Goal: Task Accomplishment & Management: Use online tool/utility

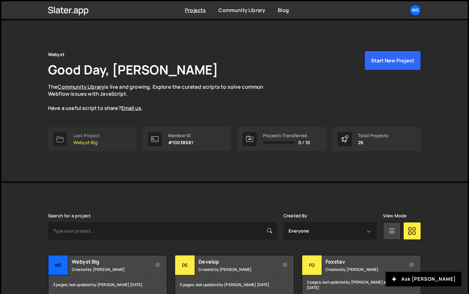
click at [107, 135] on link "Last Project Webyst Big" at bounding box center [92, 139] width 89 height 24
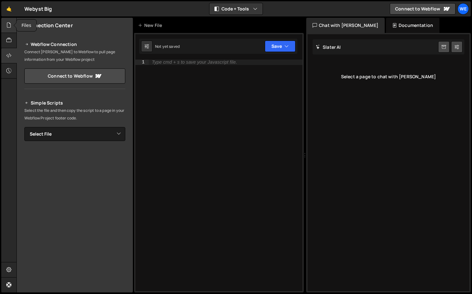
click at [9, 28] on icon at bounding box center [8, 25] width 5 height 7
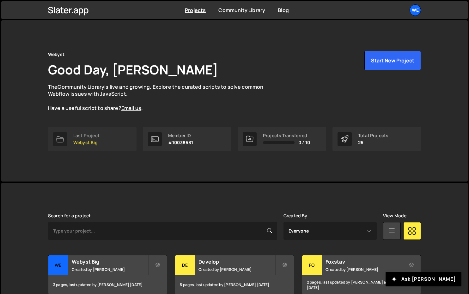
click at [103, 142] on link "Last Project Webyst Big" at bounding box center [92, 139] width 89 height 24
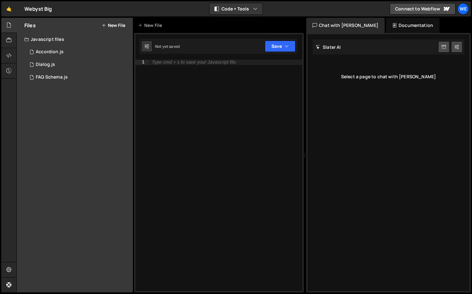
click at [171, 92] on div "Type cmd + s to save your Javascript file." at bounding box center [226, 180] width 154 height 242
paste textarea "});"
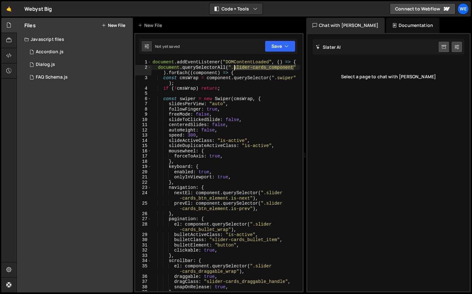
drag, startPoint x: 294, startPoint y: 68, endPoint x: 235, endPoint y: 69, distance: 59.2
click at [235, 69] on div "document . addEventListener ( "DOMContentLoaded" , ( ) => { document . querySel…" at bounding box center [225, 180] width 149 height 242
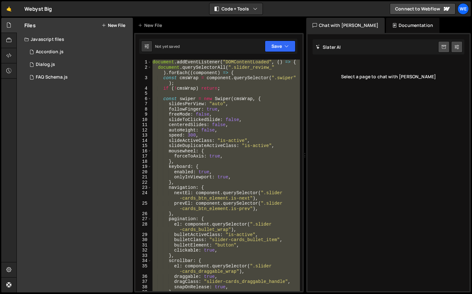
click at [276, 65] on div "document . addEventListener ( "DOMContentLoaded" , ( ) => { document . querySel…" at bounding box center [225, 174] width 149 height 231
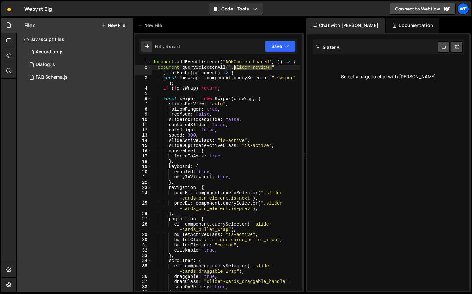
drag, startPoint x: 272, startPoint y: 68, endPoint x: 233, endPoint y: 68, distance: 38.9
click at [233, 68] on div "document . addEventListener ( "DOMContentLoaded" , ( ) => { document . querySel…" at bounding box center [225, 180] width 149 height 242
click at [272, 68] on div "document . addEventListener ( "DOMContentLoaded" , ( ) => { document . querySel…" at bounding box center [225, 174] width 149 height 231
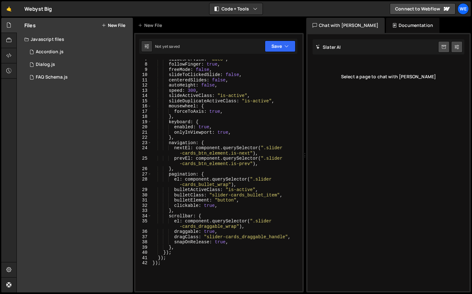
scroll to position [55, 0]
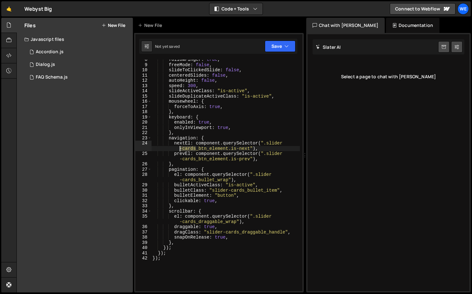
drag, startPoint x: 196, startPoint y: 148, endPoint x: 181, endPoint y: 148, distance: 15.5
click at [181, 148] on div "followFinger : true , freeMode : false , slideToClickedSlide : false , centered…" at bounding box center [225, 178] width 149 height 242
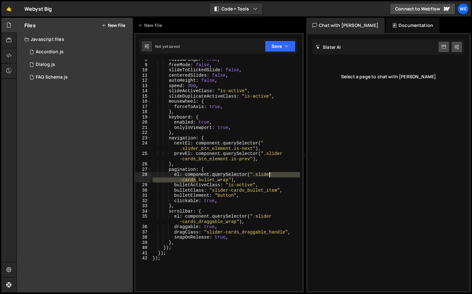
drag, startPoint x: 196, startPoint y: 179, endPoint x: 275, endPoint y: 176, distance: 78.8
click at [275, 176] on div "followFinger : true , freeMode : false , slideToClickedSlide : false , centered…" at bounding box center [225, 178] width 149 height 242
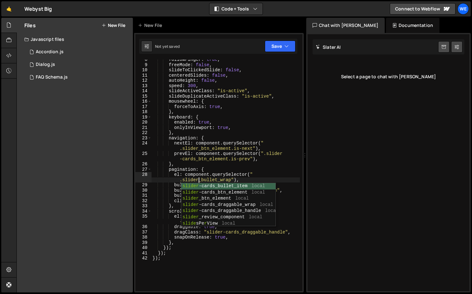
click at [251, 173] on div "followFinger : true , freeMode : false , slideToClickedSlide : false , centered…" at bounding box center [225, 178] width 149 height 242
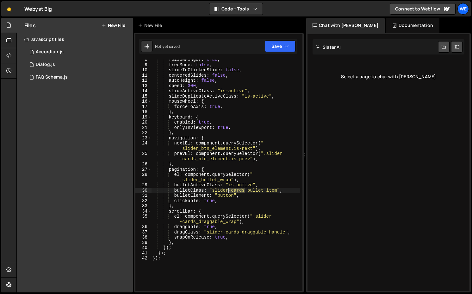
drag, startPoint x: 244, startPoint y: 190, endPoint x: 229, endPoint y: 190, distance: 15.2
click at [229, 190] on div "followFinger : true , freeMode : false , slideToClickedSlide : false , centered…" at bounding box center [225, 178] width 149 height 242
drag, startPoint x: 195, startPoint y: 222, endPoint x: 180, endPoint y: 222, distance: 15.5
click at [180, 222] on div "followFinger : true , freeMode : false , slideToClickedSlide : false , centered…" at bounding box center [225, 178] width 149 height 242
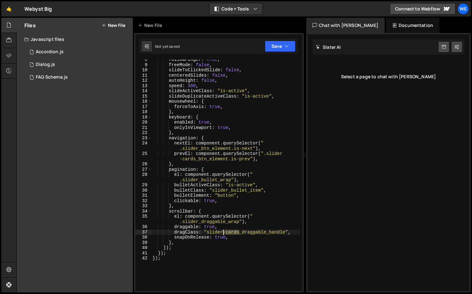
drag, startPoint x: 240, startPoint y: 232, endPoint x: 224, endPoint y: 232, distance: 15.8
click at [224, 232] on div "followFinger : true , freeMode : false , slideToClickedSlide : false , centered…" at bounding box center [225, 178] width 149 height 242
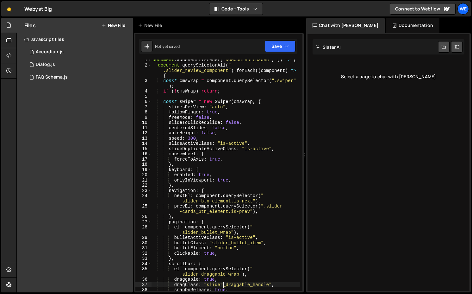
scroll to position [0, 0]
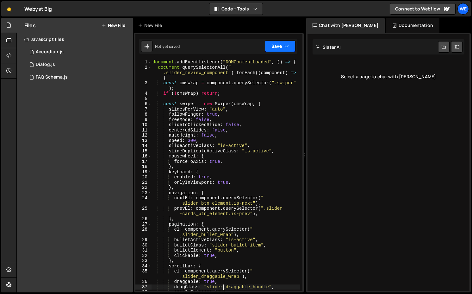
type textarea "dragClass: "slider_draggable_handle","
click at [277, 48] on button "Save" at bounding box center [280, 45] width 31 height 11
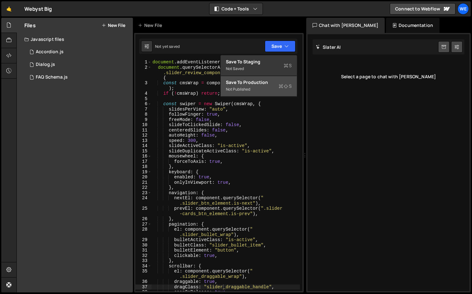
click at [237, 86] on div "Not published" at bounding box center [259, 89] width 66 height 8
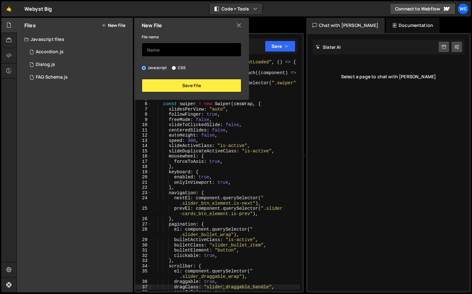
click at [208, 46] on input "text" at bounding box center [192, 50] width 100 height 14
type input "Slider / Review"
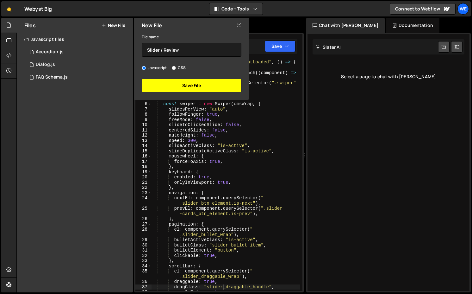
click at [218, 83] on button "Save File" at bounding box center [192, 85] width 100 height 13
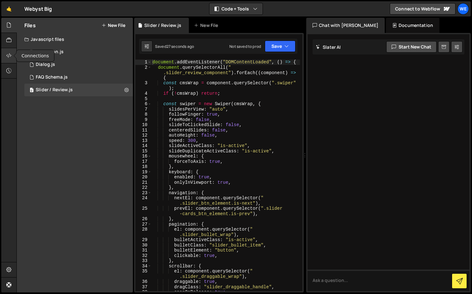
click at [10, 58] on icon at bounding box center [8, 55] width 5 height 7
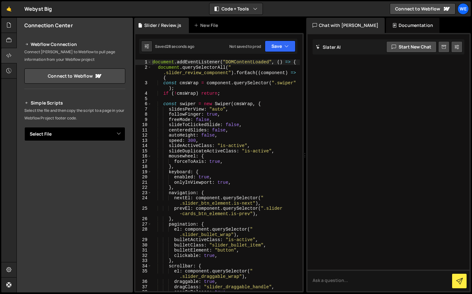
click at [51, 131] on select "Select File Accordion.js Dialog.js FAQ Schema.js Slider / Review.js" at bounding box center [74, 134] width 101 height 14
select select "47677"
click at [24, 127] on select "Select File Accordion.js Dialog.js FAQ Schema.js Slider / Review.js" at bounding box center [74, 134] width 101 height 14
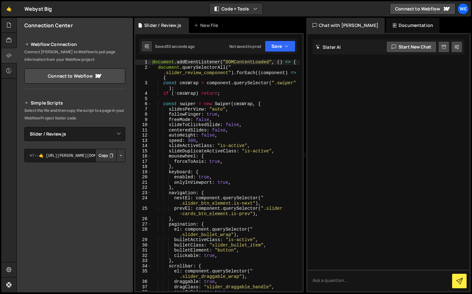
click at [117, 152] on button "Button group with nested dropdown" at bounding box center [120, 155] width 9 height 13
click at [106, 174] on link "Copy Production js" at bounding box center [98, 176] width 53 height 9
drag, startPoint x: 229, startPoint y: 73, endPoint x: 205, endPoint y: 73, distance: 23.7
click at [205, 73] on div "document . addEventListener ( "DOMContentLoaded" , ( ) => { document . querySel…" at bounding box center [225, 180] width 149 height 242
click at [231, 94] on div "document . addEventListener ( "DOMContentLoaded" , ( ) => { document . querySel…" at bounding box center [225, 180] width 149 height 242
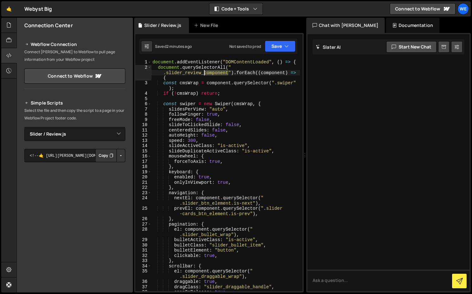
drag, startPoint x: 229, startPoint y: 73, endPoint x: 204, endPoint y: 73, distance: 24.4
click at [204, 73] on div "document . addEventListener ( "DOMContentLoaded" , ( ) => { document . querySel…" at bounding box center [225, 180] width 149 height 242
click at [195, 119] on div "document . addEventListener ( "DOMContentLoaded" , ( ) => { document . querySel…" at bounding box center [225, 180] width 149 height 242
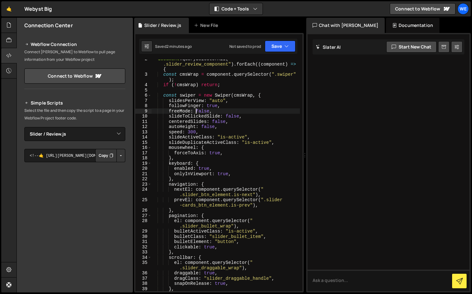
scroll to position [13, 0]
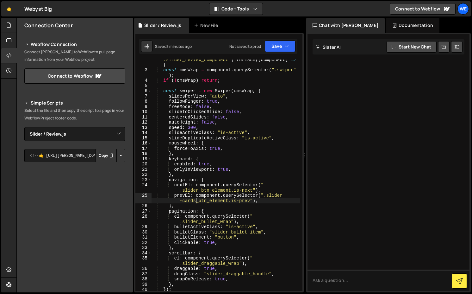
click at [196, 199] on div "document . querySelectorAll ( " .slider_review_component" ) . forEach (( compon…" at bounding box center [225, 178] width 149 height 252
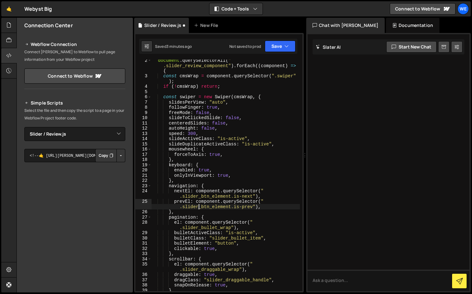
scroll to position [0, 0]
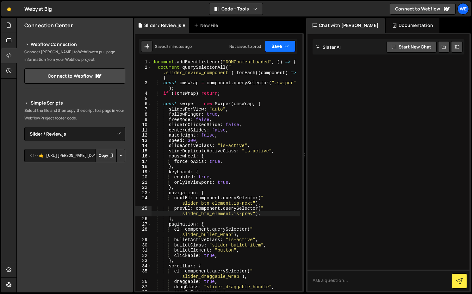
click at [277, 50] on button "Save" at bounding box center [280, 45] width 31 height 11
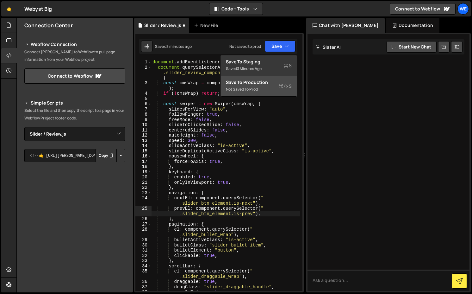
click at [271, 92] on div "Not saved to prod" at bounding box center [259, 89] width 66 height 8
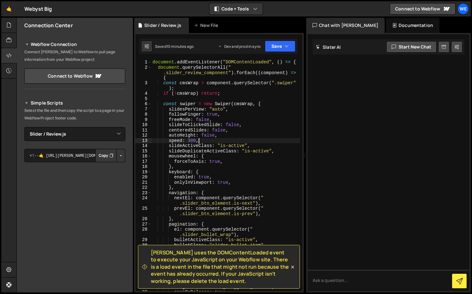
click at [216, 141] on div "document . addEventListener ( "DOMContentLoaded" , ( ) => { document . querySel…" at bounding box center [225, 180] width 149 height 242
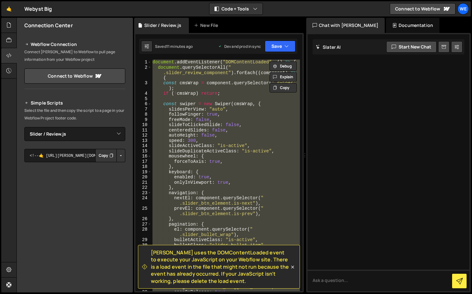
click at [229, 145] on div "document . addEventListener ( "DOMContentLoaded" , ( ) => { document . querySel…" at bounding box center [225, 174] width 149 height 231
type textarea "});"
paste textarea
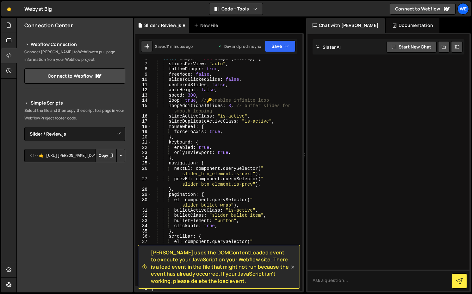
scroll to position [45, 0]
click at [273, 47] on button "Save" at bounding box center [280, 45] width 31 height 11
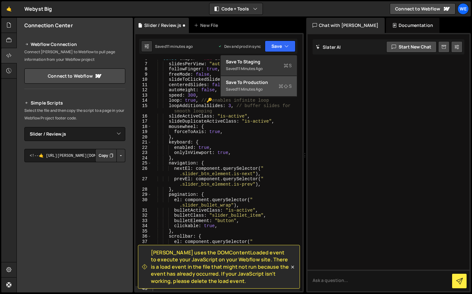
click at [265, 90] on div "Saved 11 minutes ago" at bounding box center [259, 89] width 66 height 8
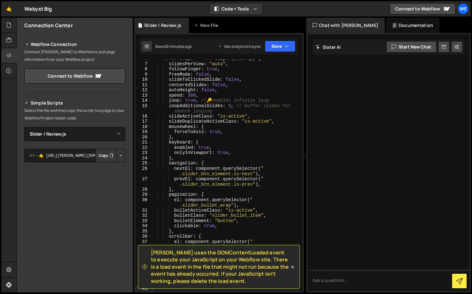
click at [198, 126] on div "const swiper = new Swiper ( cmsWrap , { slidesPerView : "auto" , followFinger :…" at bounding box center [225, 177] width 149 height 242
type textarea "});"
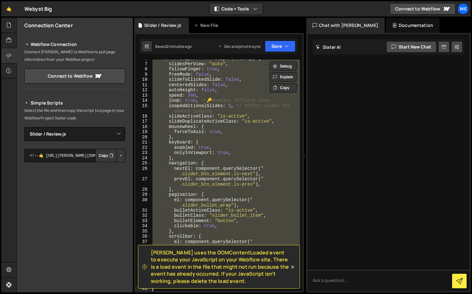
paste textarea
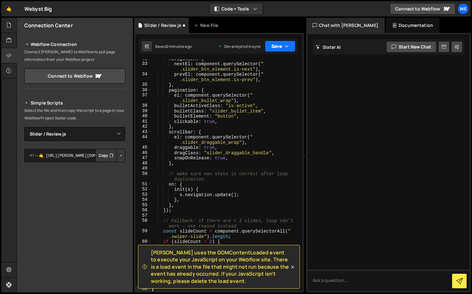
click at [279, 50] on button "Save" at bounding box center [280, 45] width 31 height 11
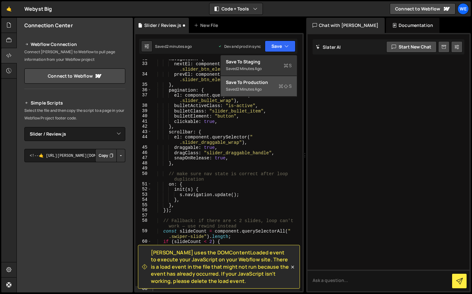
click at [257, 82] on div "Save to Production S" at bounding box center [259, 82] width 66 height 6
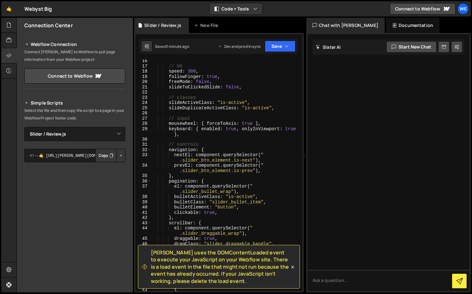
scroll to position [0, 0]
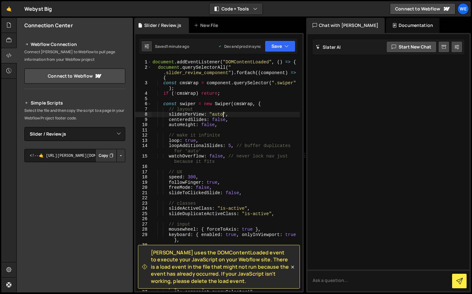
click at [223, 113] on div "document . addEventListener ( "DOMContentLoaded" , ( ) => { document . querySel…" at bounding box center [225, 182] width 149 height 247
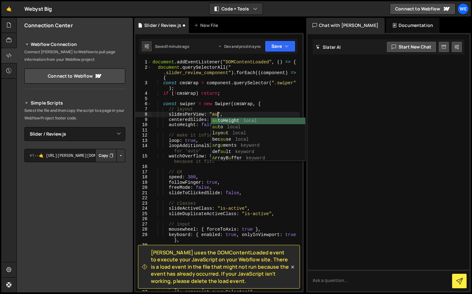
scroll to position [0, 5]
click at [199, 145] on div "document . addEventListener ( "DOMContentLoaded" , ( ) => { document . querySel…" at bounding box center [225, 182] width 149 height 247
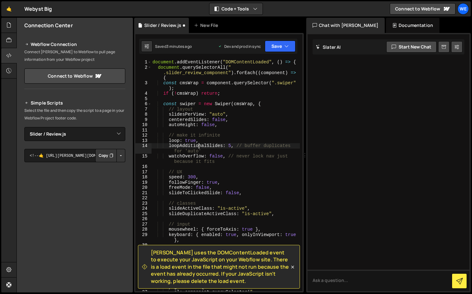
type textarea "});"
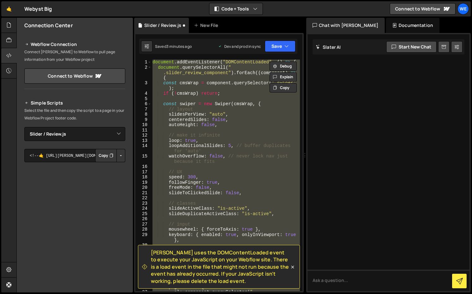
paste textarea
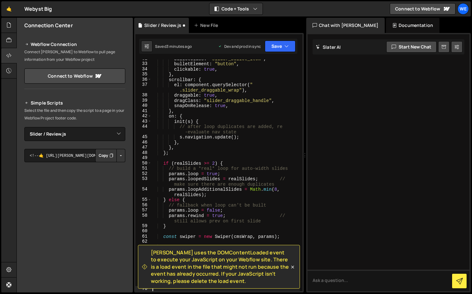
scroll to position [218, 0]
click at [279, 42] on button "Save" at bounding box center [280, 45] width 31 height 11
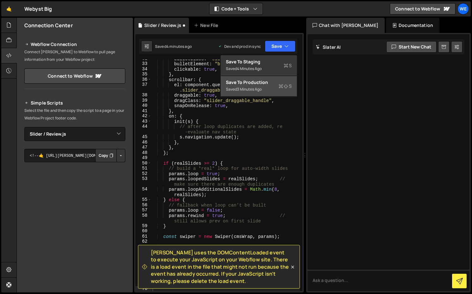
click at [266, 91] on div "Saved 3 minutes ago" at bounding box center [259, 89] width 66 height 8
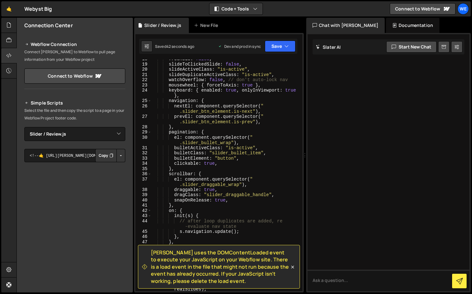
scroll to position [117, 0]
click at [201, 131] on div "freeMode : false , slideToClickedSlide : false , slideActiveClass : "is-active"…" at bounding box center [225, 178] width 149 height 242
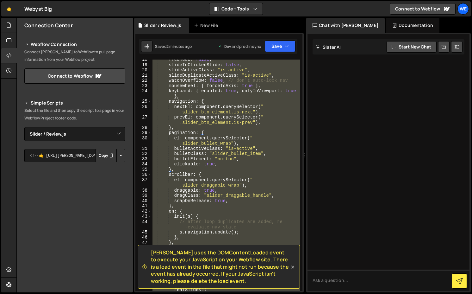
type textarea "});"
paste textarea
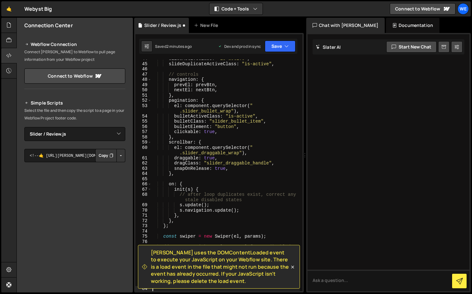
scroll to position [285, 0]
click at [271, 48] on button "Save" at bounding box center [280, 45] width 31 height 11
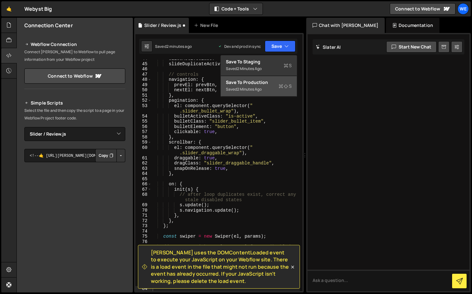
click at [260, 89] on div "2 minutes ago" at bounding box center [249, 88] width 25 height 5
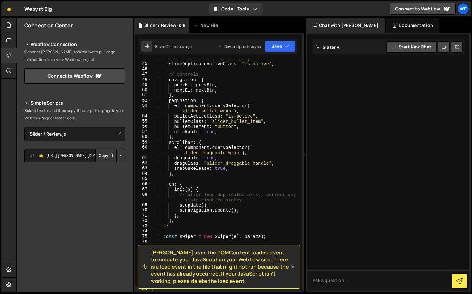
scroll to position [280, 0]
click at [232, 139] on div "slideActiveClass : "is-active" , slideDuplicateActiveClass : "is-active" , // c…" at bounding box center [225, 177] width 149 height 242
type textarea "});"
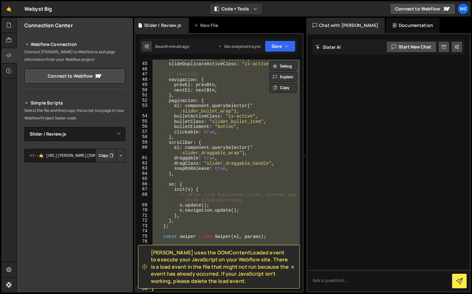
paste textarea
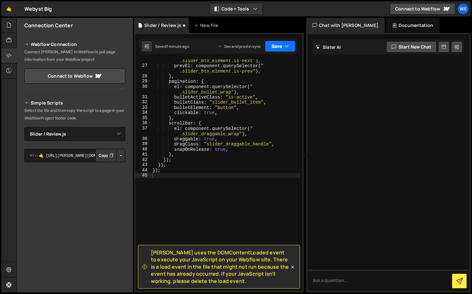
click at [275, 42] on button "Save" at bounding box center [280, 45] width 31 height 11
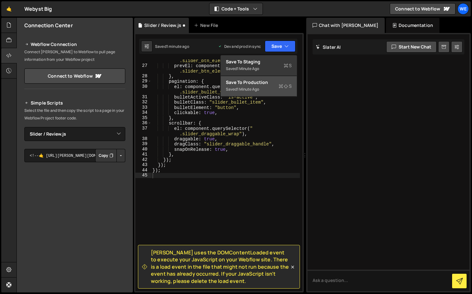
click at [255, 90] on div "1 minute ago" at bounding box center [248, 88] width 22 height 5
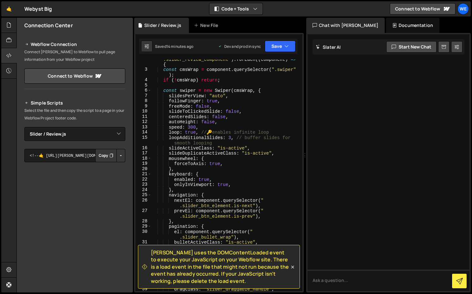
scroll to position [14, 0]
click at [217, 162] on div "document . querySelectorAll ( " .slider_review_component" ) . forEach (( compon…" at bounding box center [225, 177] width 149 height 252
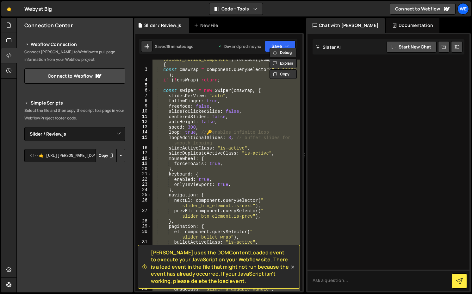
click at [178, 153] on div "document . querySelectorAll ( " .slider_review_component" ) . forEach (( compon…" at bounding box center [225, 174] width 149 height 231
type textarea "});"
paste textarea
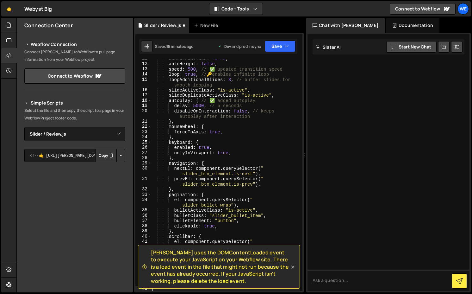
click at [0, 0] on div "Debug Explain Copy" at bounding box center [0, 0] width 0 height 0
click at [278, 53] on div "Saved 15 minutes ago Dev and prod in sync Upgrade to Edit Save Save to Staging …" at bounding box center [218, 46] width 158 height 15
click at [279, 48] on button "Save" at bounding box center [280, 45] width 31 height 11
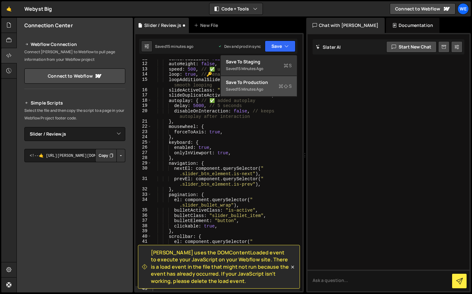
click at [270, 88] on div "Saved 15 minutes ago" at bounding box center [259, 89] width 66 height 8
